Goal: Entertainment & Leisure: Consume media (video, audio)

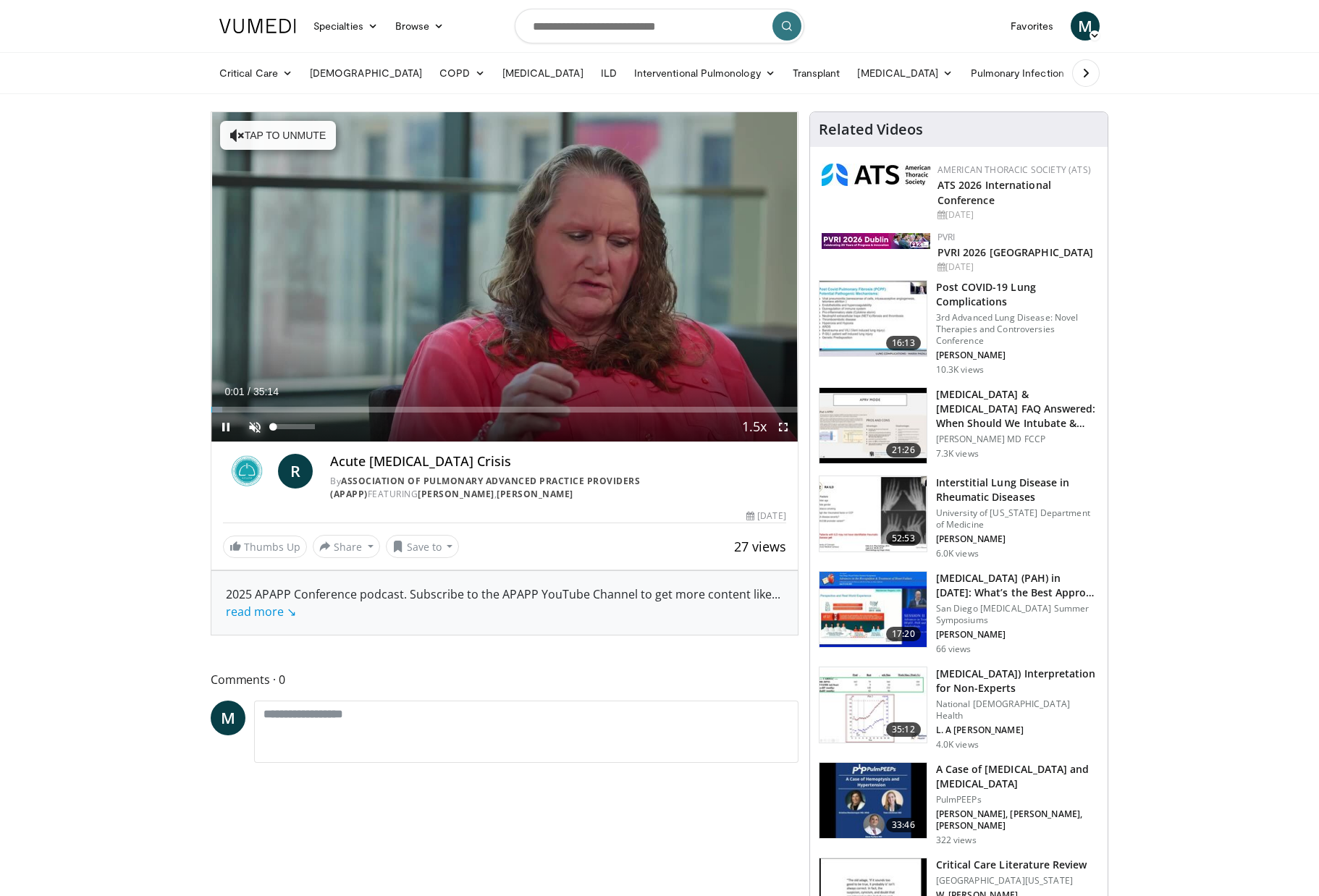
click at [257, 427] on span "Video Player" at bounding box center [255, 427] width 29 height 29
click at [557, 402] on div "Loaded : 3.77% 00:25 20:45" at bounding box center [504, 405] width 587 height 13
